Goal: Task Accomplishment & Management: Manage account settings

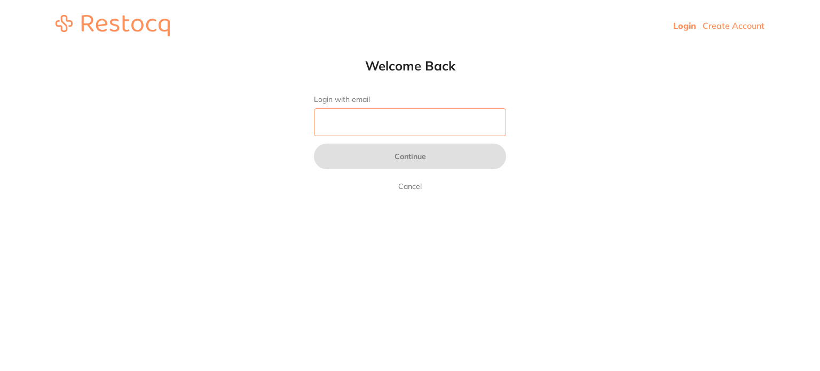
click at [427, 127] on input "Login with email" at bounding box center [410, 122] width 192 height 28
paste input "[EMAIL_ADDRESS][DOMAIN_NAME]"
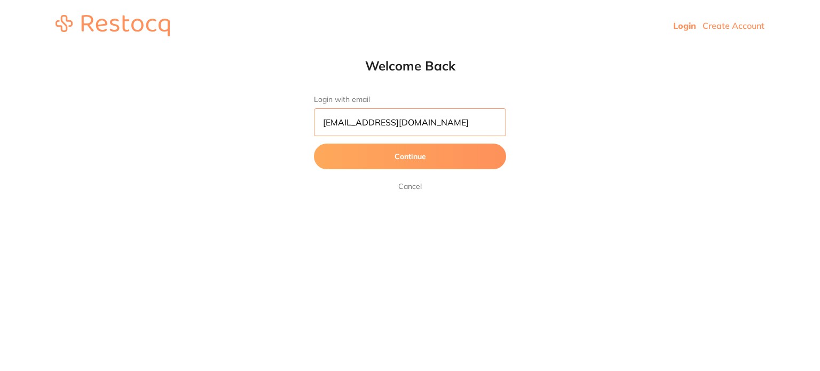
type input "[EMAIL_ADDRESS][DOMAIN_NAME]"
click at [314, 144] on button "Continue" at bounding box center [410, 157] width 192 height 26
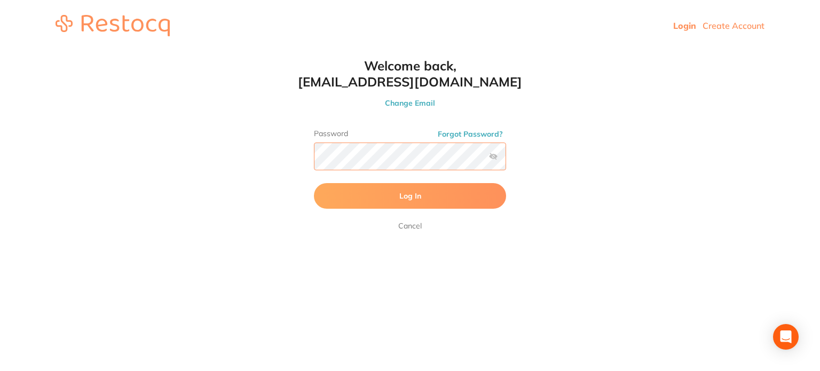
click at [314, 183] on button "Log In" at bounding box center [410, 196] width 192 height 26
